Goal: Task Accomplishment & Management: Use online tool/utility

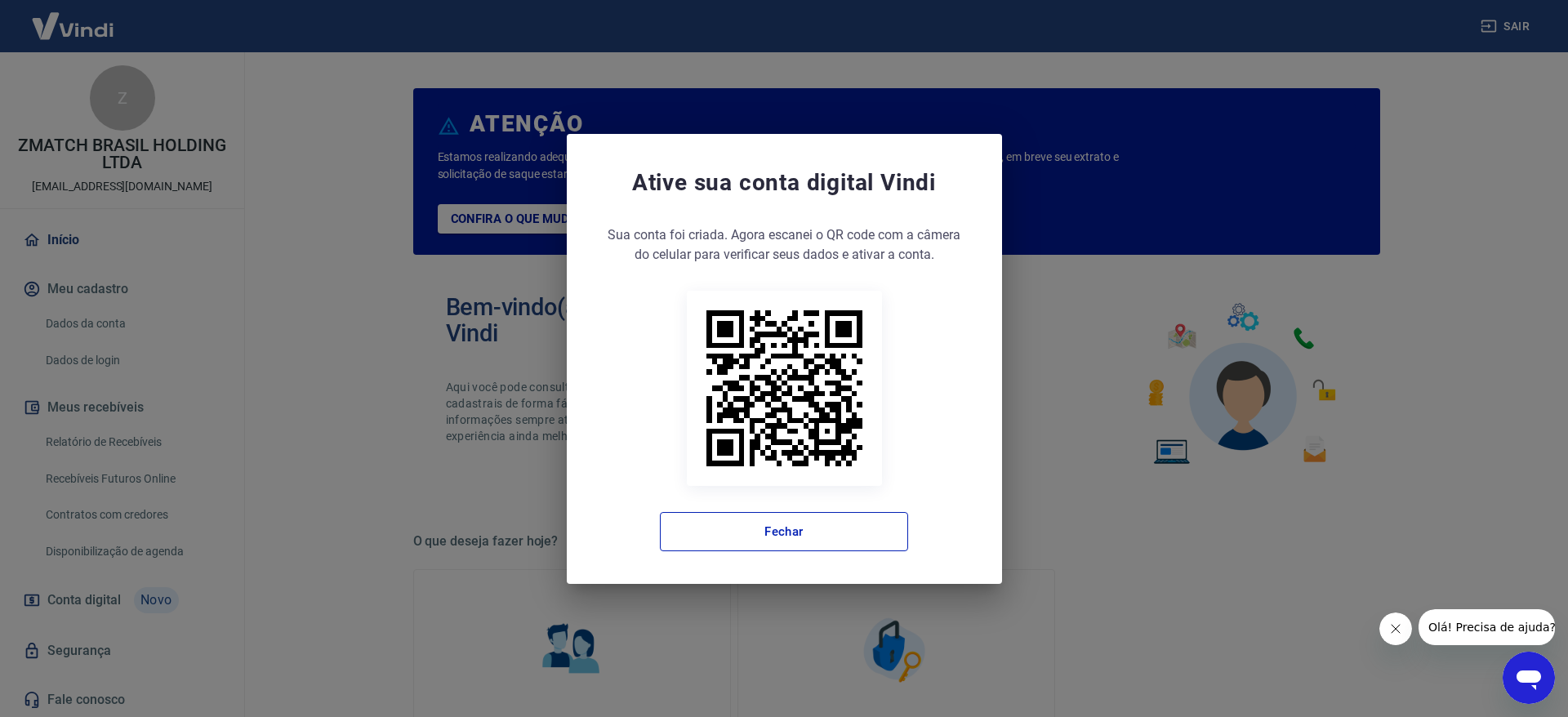
click at [737, 494] on div "Sua conta foi criada. Agora clique no botão abaixo para verificar seus dados e …" at bounding box center [784, 388] width 370 height 325
click at [729, 531] on button "Fechar" at bounding box center [784, 531] width 248 height 39
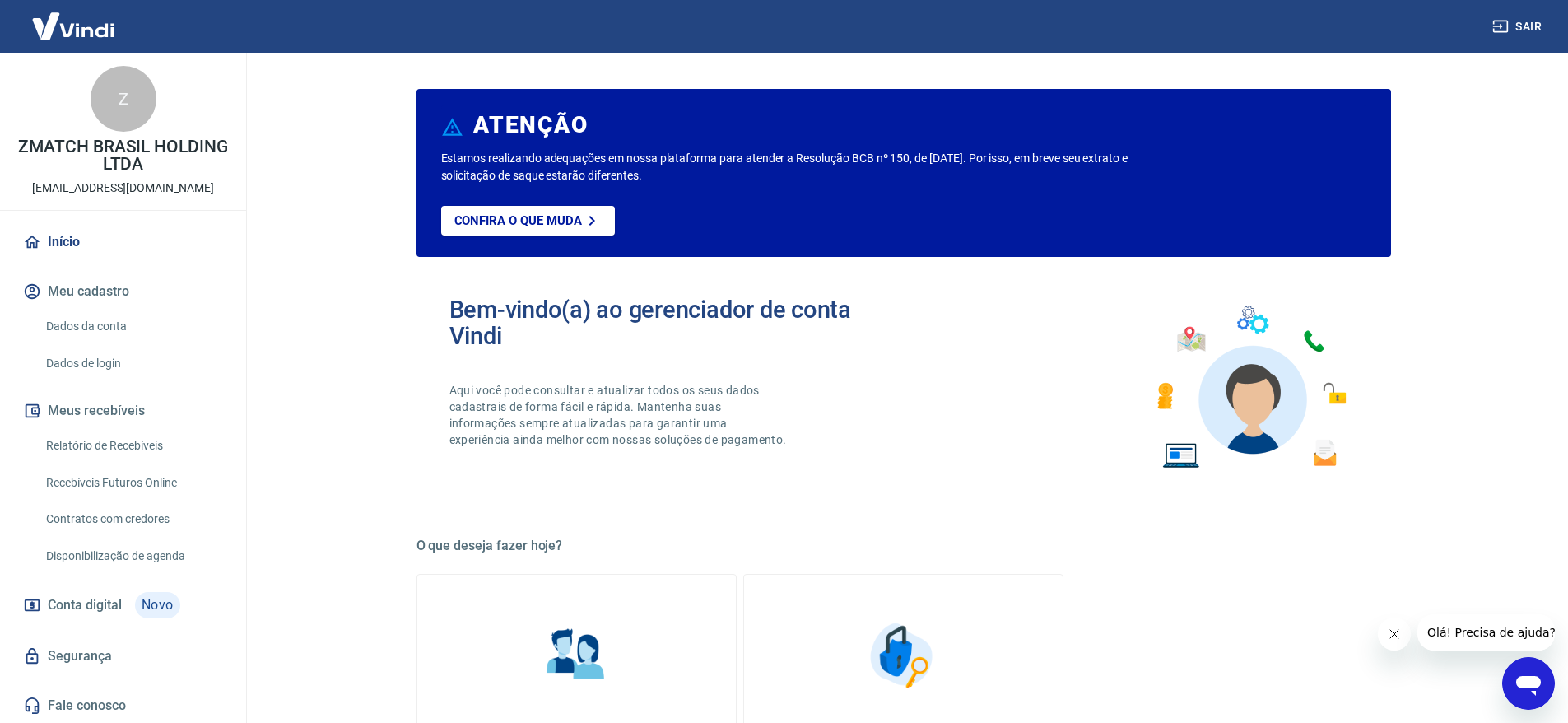
click at [131, 488] on link "Recebíveis Futuros Online" at bounding box center [132, 483] width 187 height 34
